Goal: Task Accomplishment & Management: Use online tool/utility

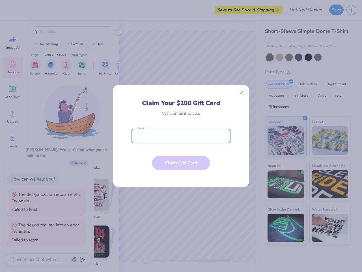
type textarea "x"
click at [181, 136] on input "email" at bounding box center [181, 136] width 100 height 14
click at [242, 92] on button "Close" at bounding box center [242, 92] width 10 height 10
